Goal: Navigation & Orientation: Find specific page/section

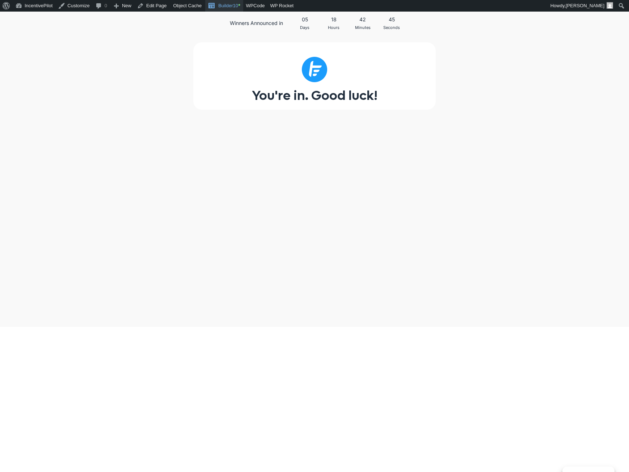
click at [222, 8] on link "Builder10 •" at bounding box center [224, 6] width 38 height 12
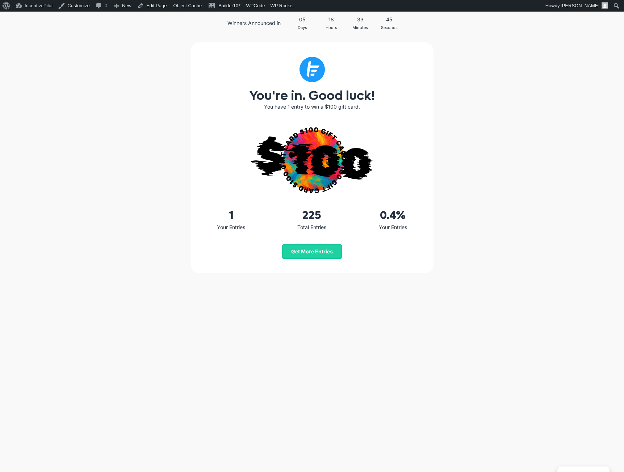
click at [318, 250] on span "Get More Entries" at bounding box center [312, 251] width 42 height 6
